Goal: Task Accomplishment & Management: Use online tool/utility

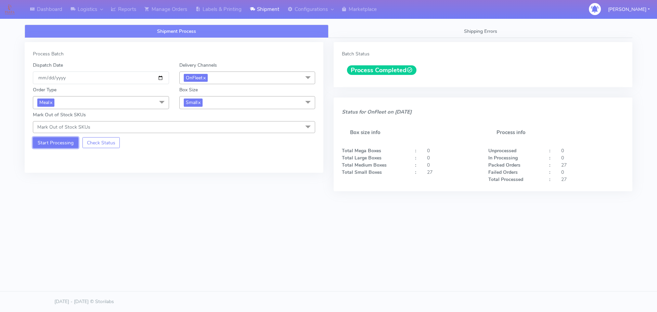
click at [60, 143] on button "Start Processing" at bounding box center [56, 142] width 46 height 11
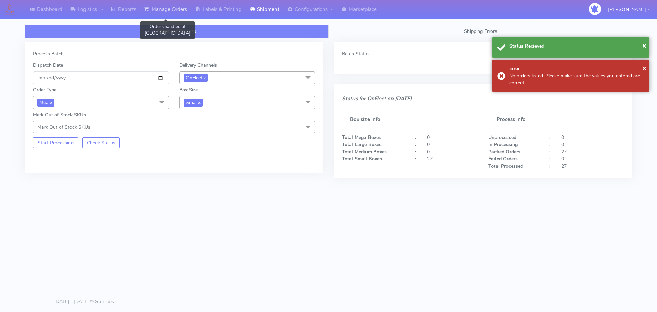
click at [159, 9] on link "Manage Orders" at bounding box center [165, 9] width 51 height 19
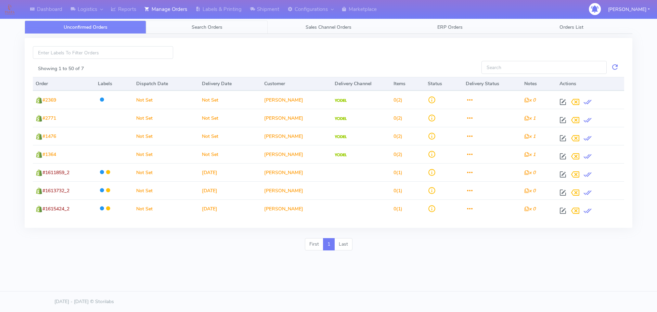
click at [186, 26] on link "Search Orders" at bounding box center [207, 27] width 122 height 13
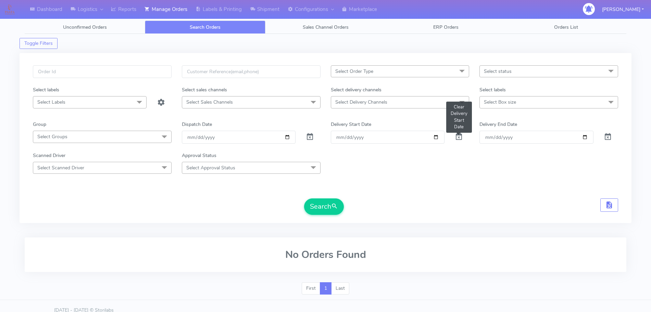
click at [462, 141] on span at bounding box center [459, 138] width 8 height 7
click at [309, 135] on span at bounding box center [310, 138] width 8 height 7
click at [333, 216] on div "Select Order Type Select All MEALS ATAVI One Off Pasta Club Gift Kit Event Unkn…" at bounding box center [325, 142] width 595 height 154
click at [333, 215] on div "Select Order Type Select All MEALS ATAVI One Off Pasta Club Gift Kit Event Unkn…" at bounding box center [325, 142] width 595 height 154
click at [331, 210] on span "submit" at bounding box center [334, 206] width 7 height 9
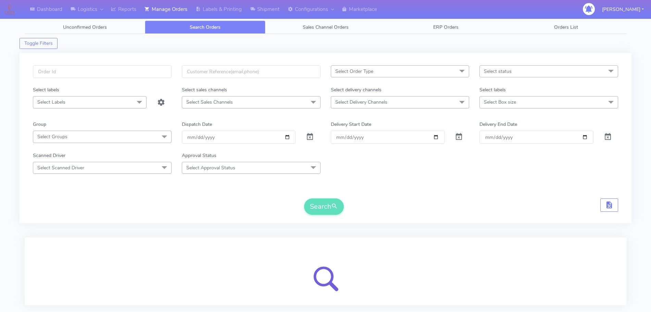
click at [381, 104] on span "Select Delivery Channels" at bounding box center [361, 102] width 52 height 7
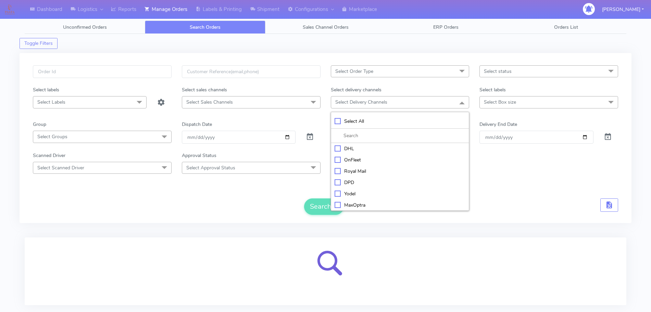
click at [356, 159] on div "OnFleet" at bounding box center [399, 159] width 131 height 7
checkbox input "true"
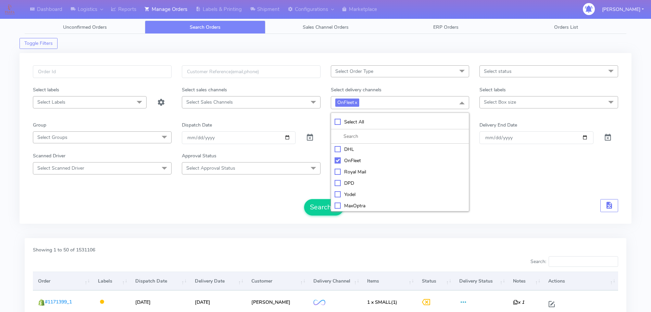
click at [291, 204] on div "Search" at bounding box center [325, 207] width 585 height 16
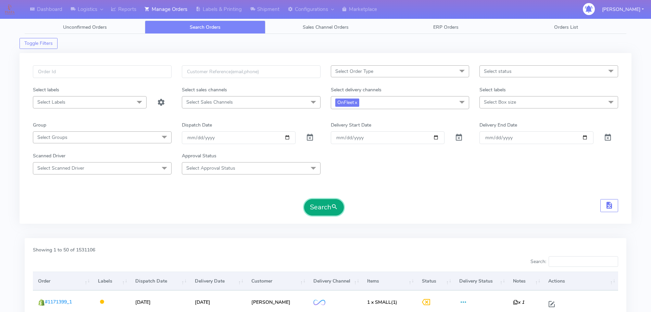
click at [314, 205] on button "Search" at bounding box center [324, 207] width 40 height 16
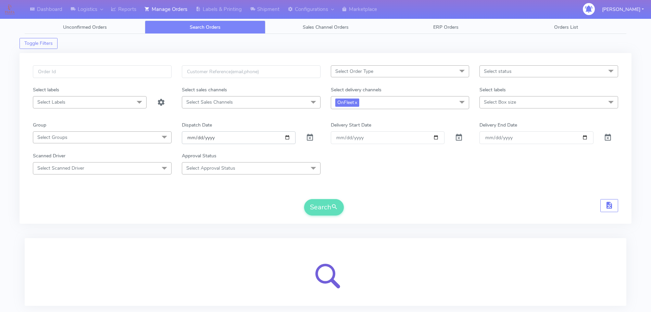
click at [293, 142] on input "date" at bounding box center [239, 137] width 114 height 13
click at [288, 138] on input "date" at bounding box center [239, 137] width 114 height 13
type input "[DATE]"
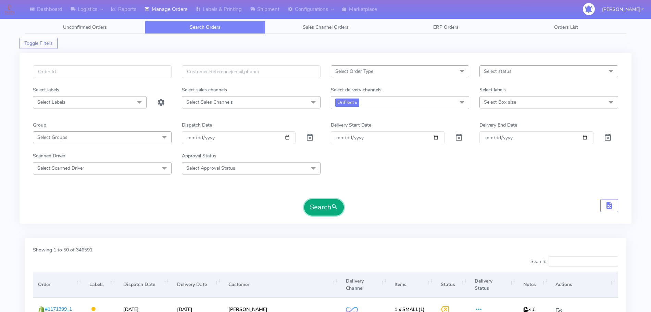
click at [320, 210] on button "Search" at bounding box center [324, 207] width 40 height 16
click at [413, 192] on form "Select Order Type Select All MEALS ATAVI One Off Pasta Club Gift Kit Event Unkn…" at bounding box center [325, 140] width 585 height 150
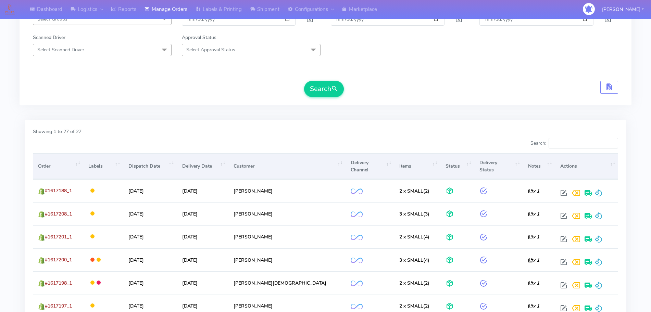
scroll to position [120, 0]
